Goal: Task Accomplishment & Management: Use online tool/utility

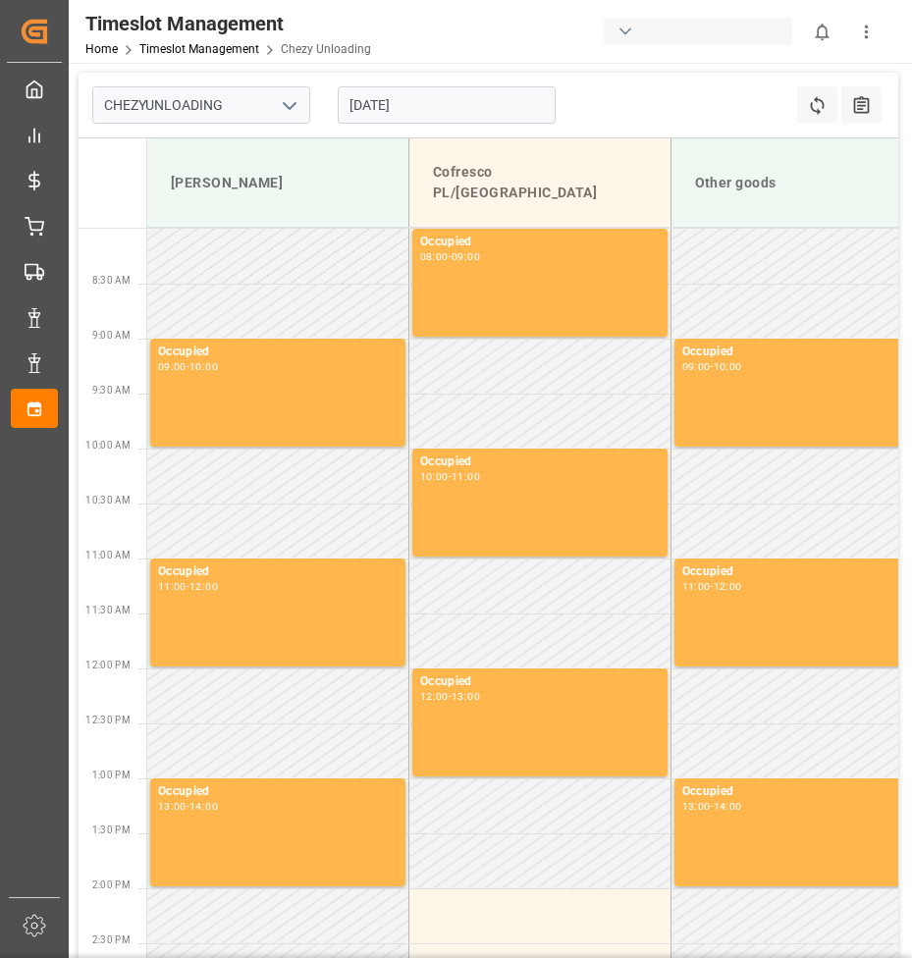
type input "Chezy Unloading"
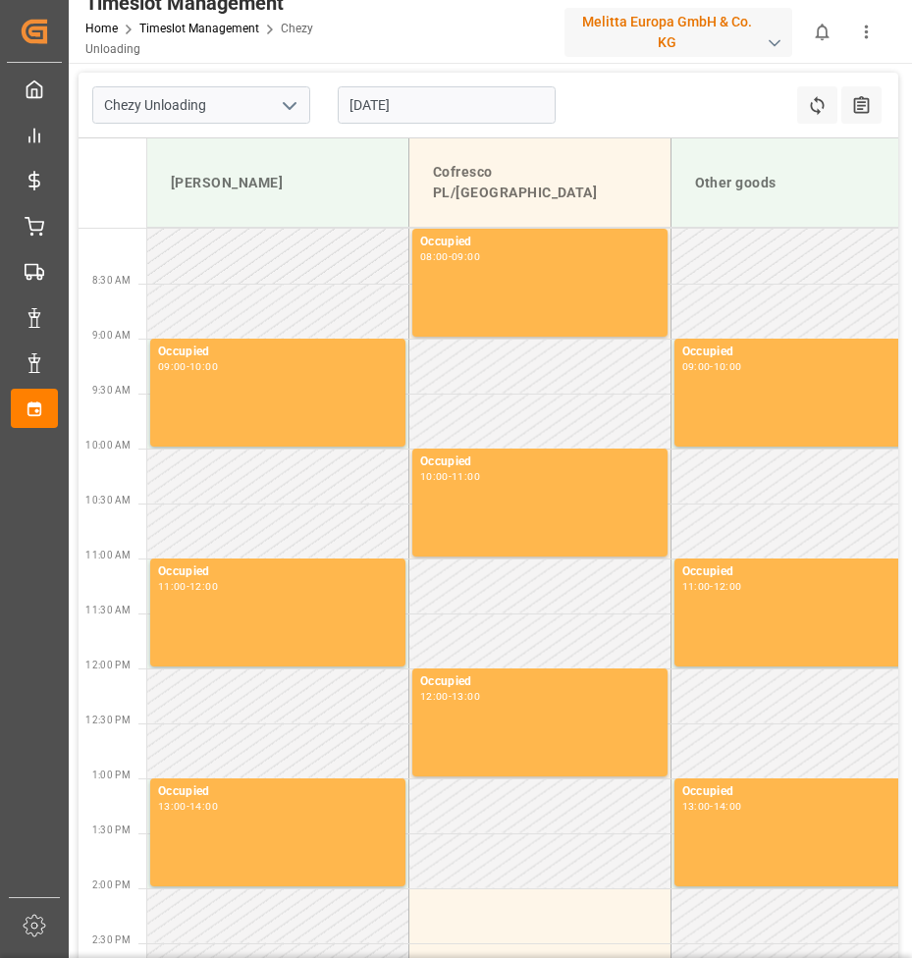
click at [392, 103] on input "[DATE]" at bounding box center [447, 104] width 218 height 37
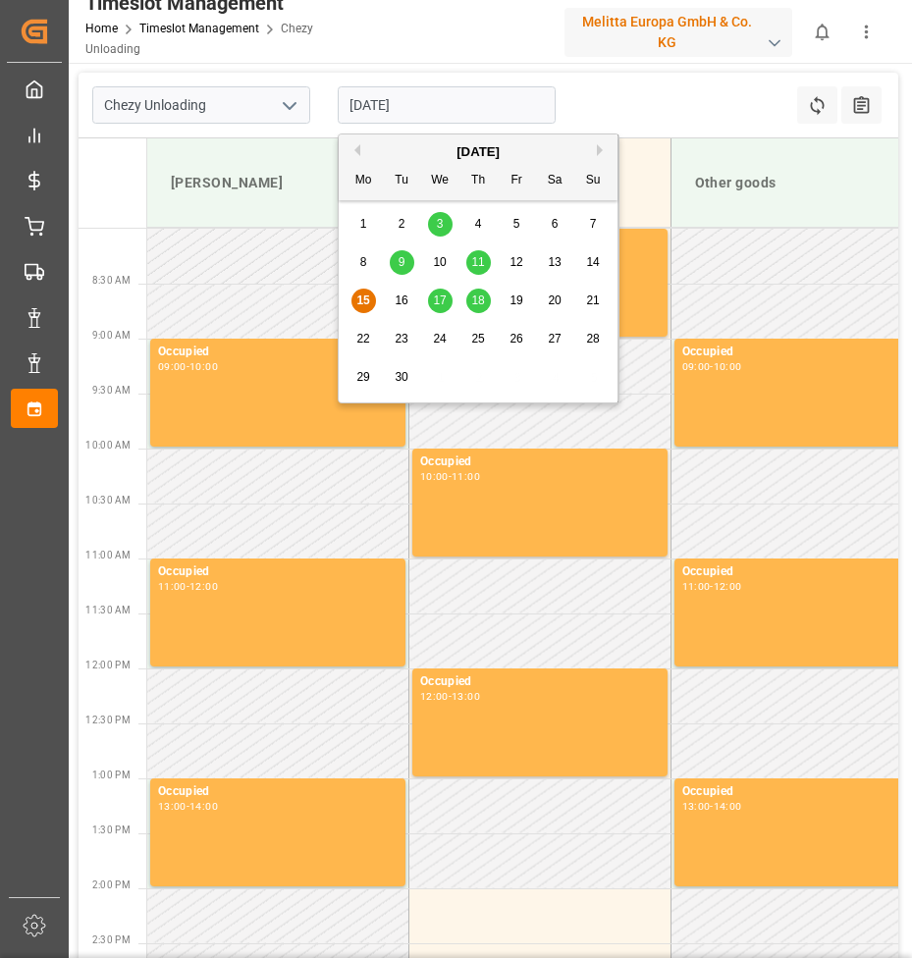
click at [441, 298] on span "17" at bounding box center [439, 301] width 13 height 14
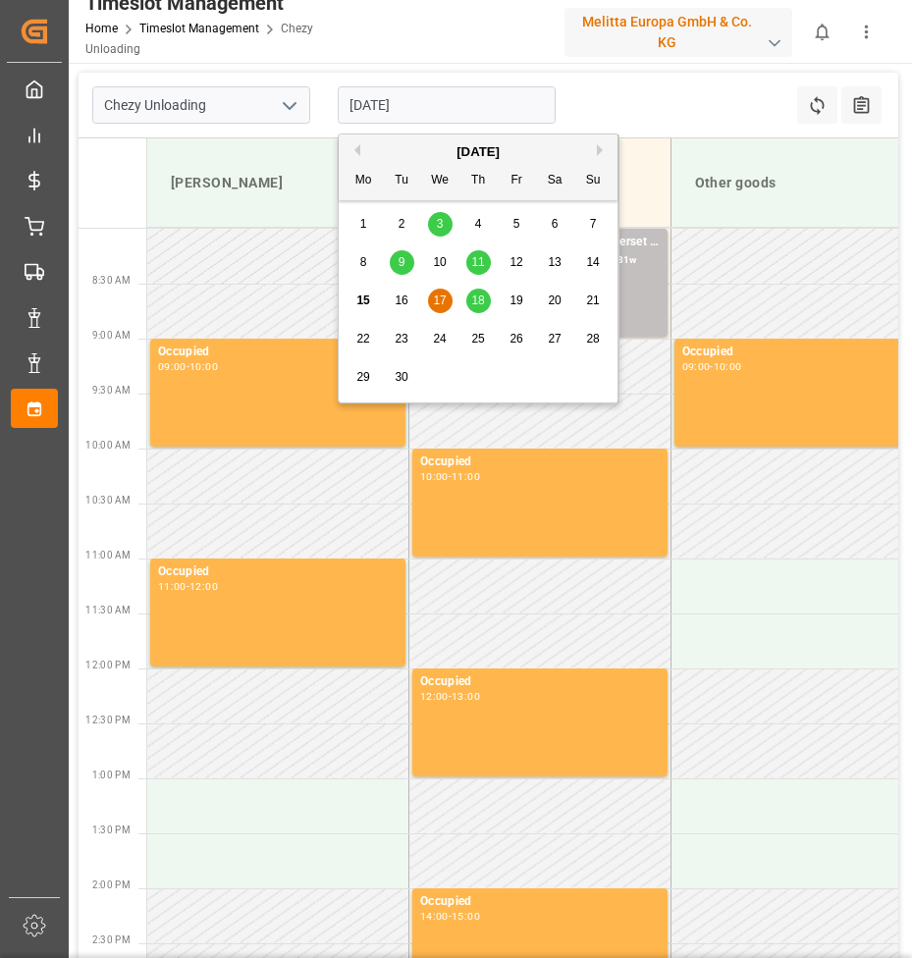
click at [425, 110] on input "[DATE]" at bounding box center [447, 104] width 218 height 37
click at [479, 295] on span "18" at bounding box center [477, 301] width 13 height 14
type input "[DATE]"
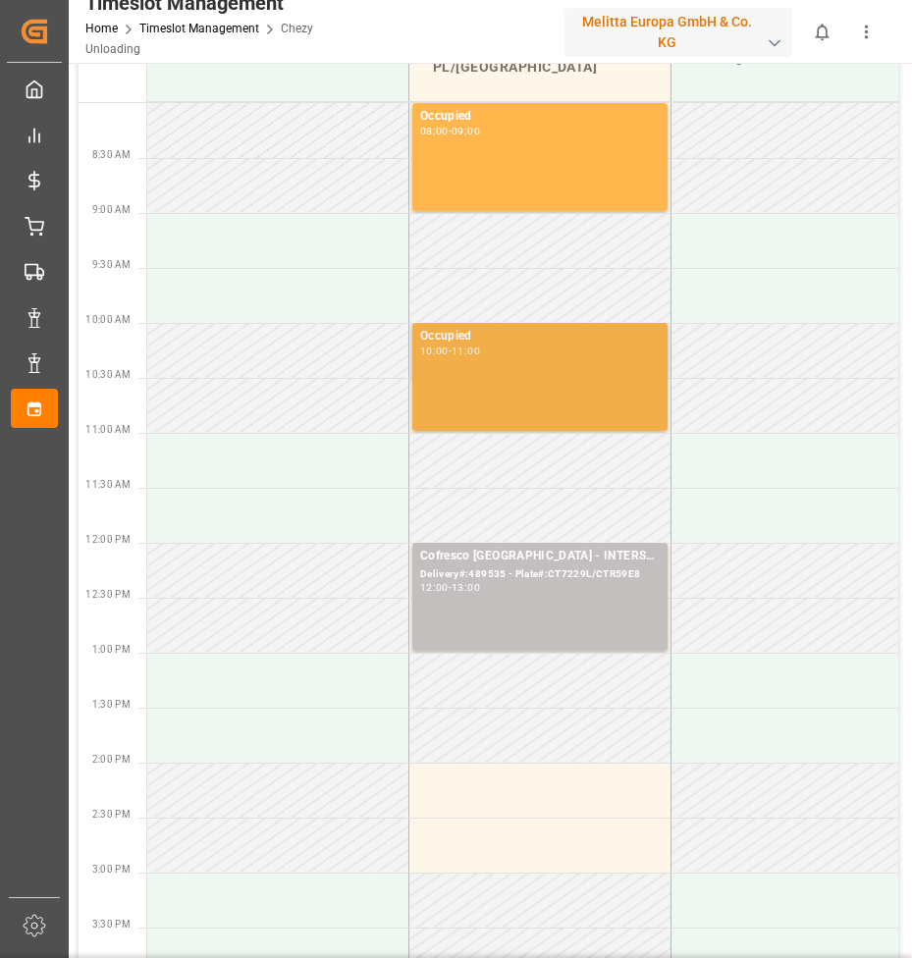
scroll to position [491, 0]
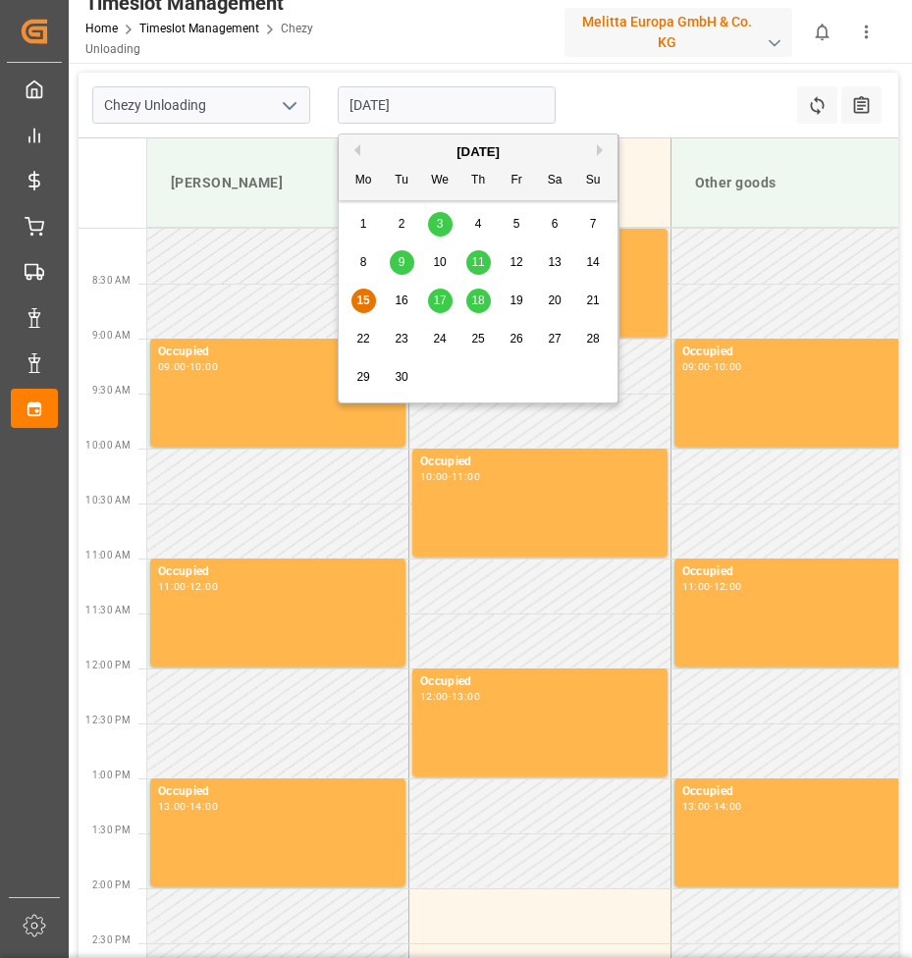
click at [443, 306] on span "17" at bounding box center [439, 301] width 13 height 14
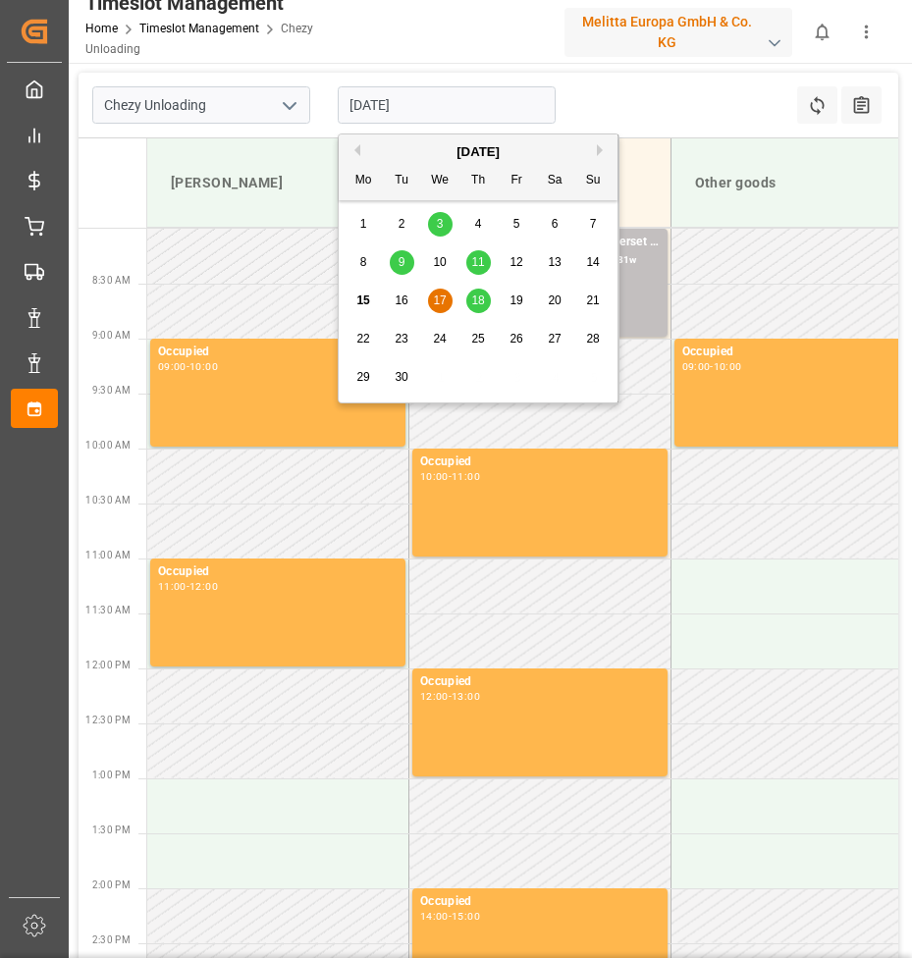
click at [423, 102] on input "[DATE]" at bounding box center [447, 104] width 218 height 37
click at [480, 292] on div "18" at bounding box center [478, 302] width 25 height 24
type input "[DATE]"
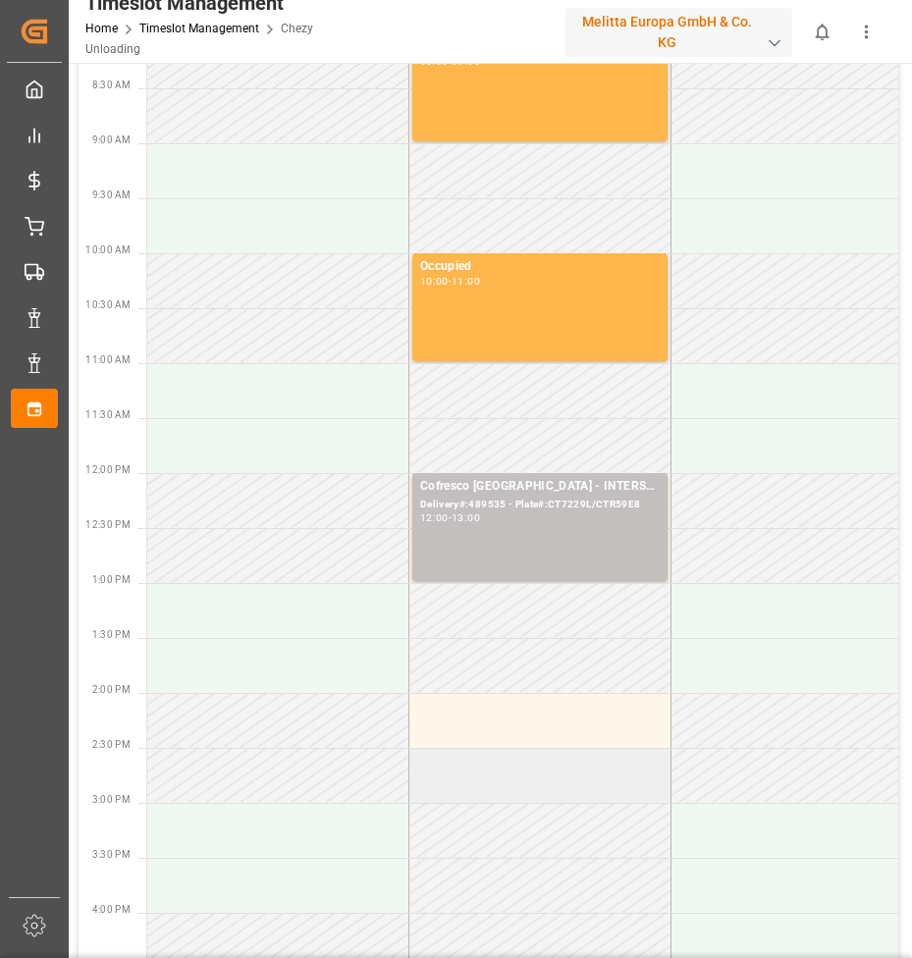
scroll to position [196, 0]
